Goal: Go to known website: Access a specific website the user already knows

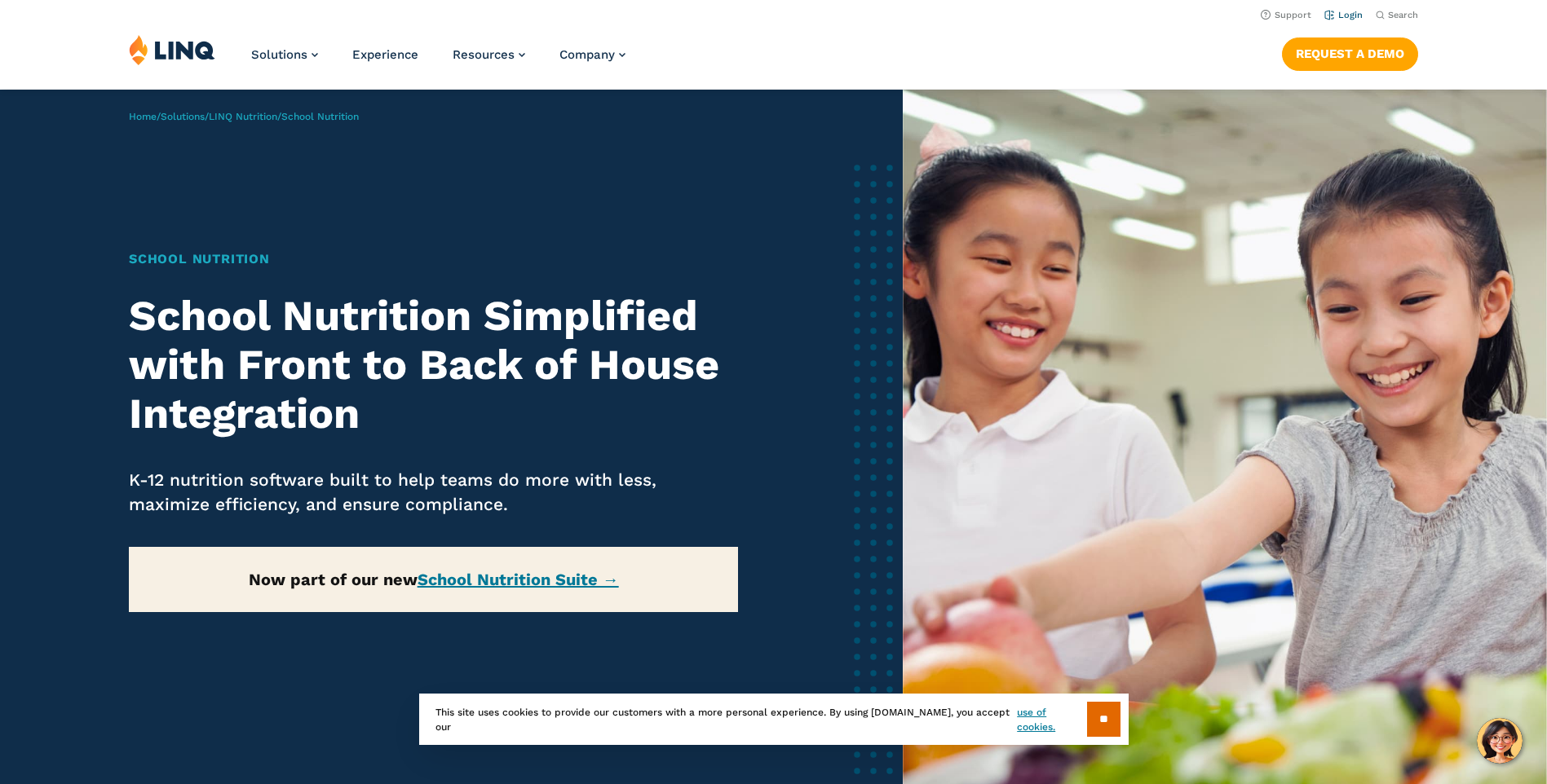
click at [1355, 16] on link "Login" at bounding box center [1343, 15] width 39 height 11
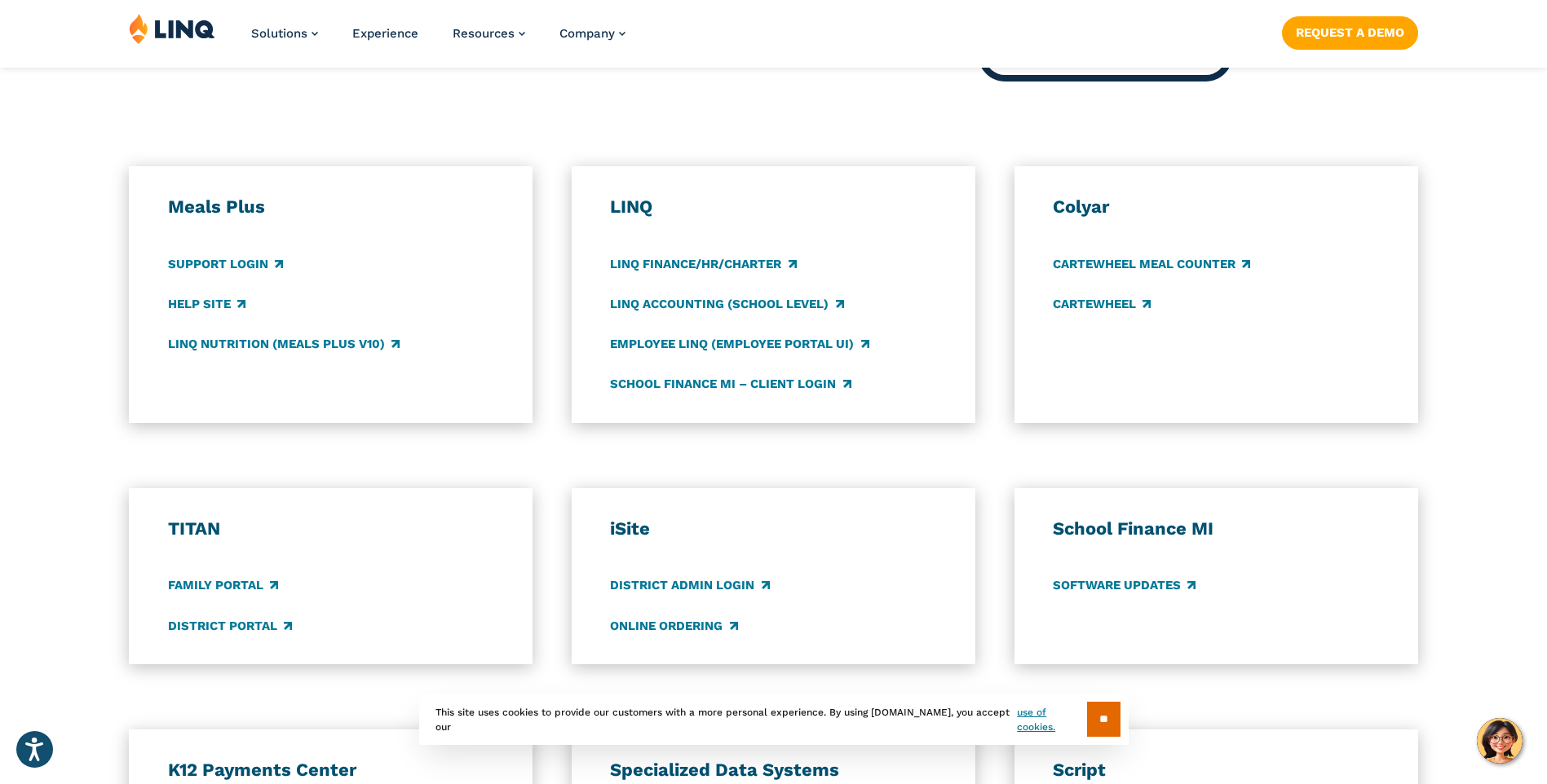
scroll to position [978, 0]
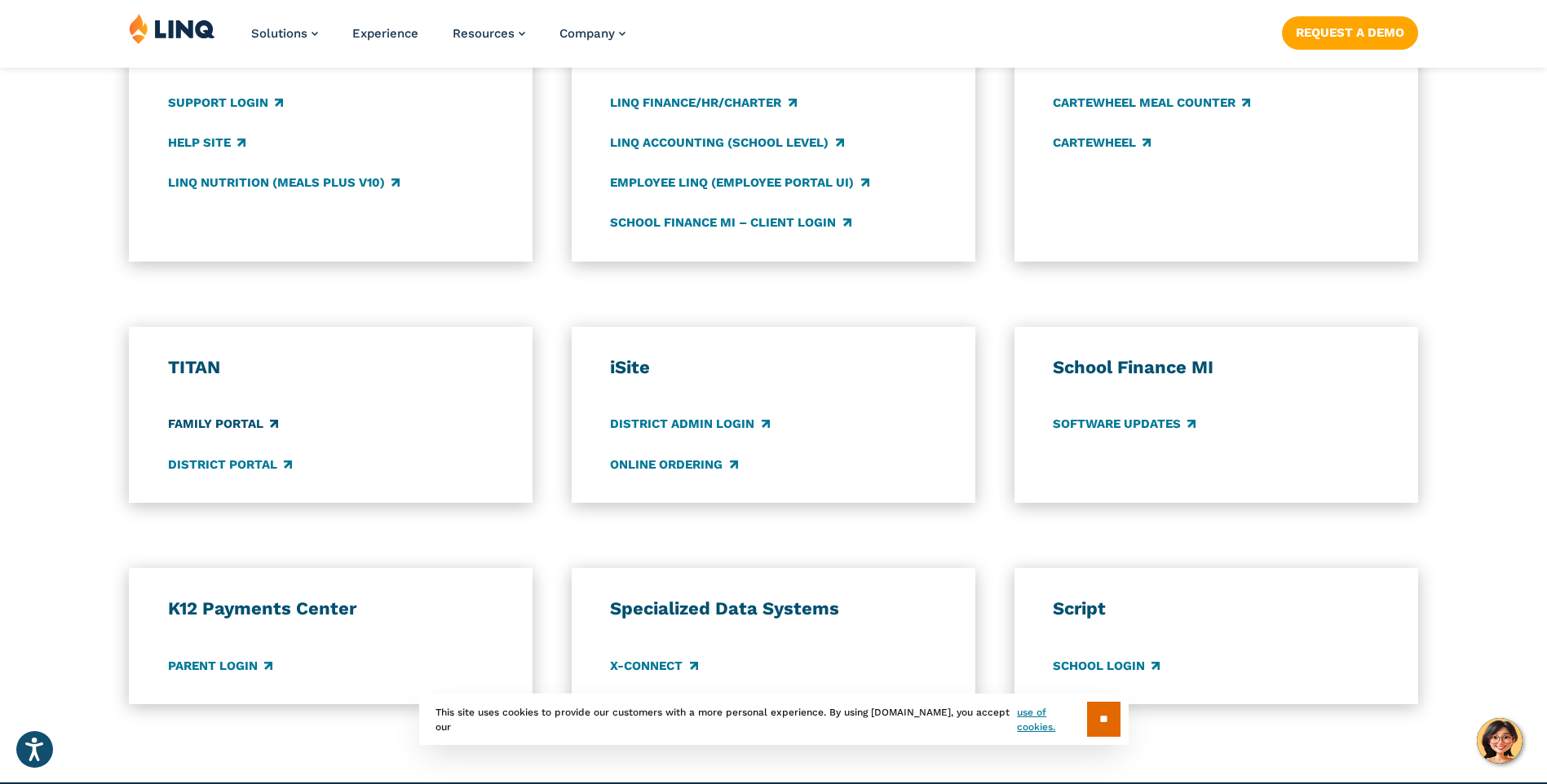
click at [204, 424] on link "Family Portal" at bounding box center [222, 424] width 110 height 18
